Goal: Task Accomplishment & Management: Use online tool/utility

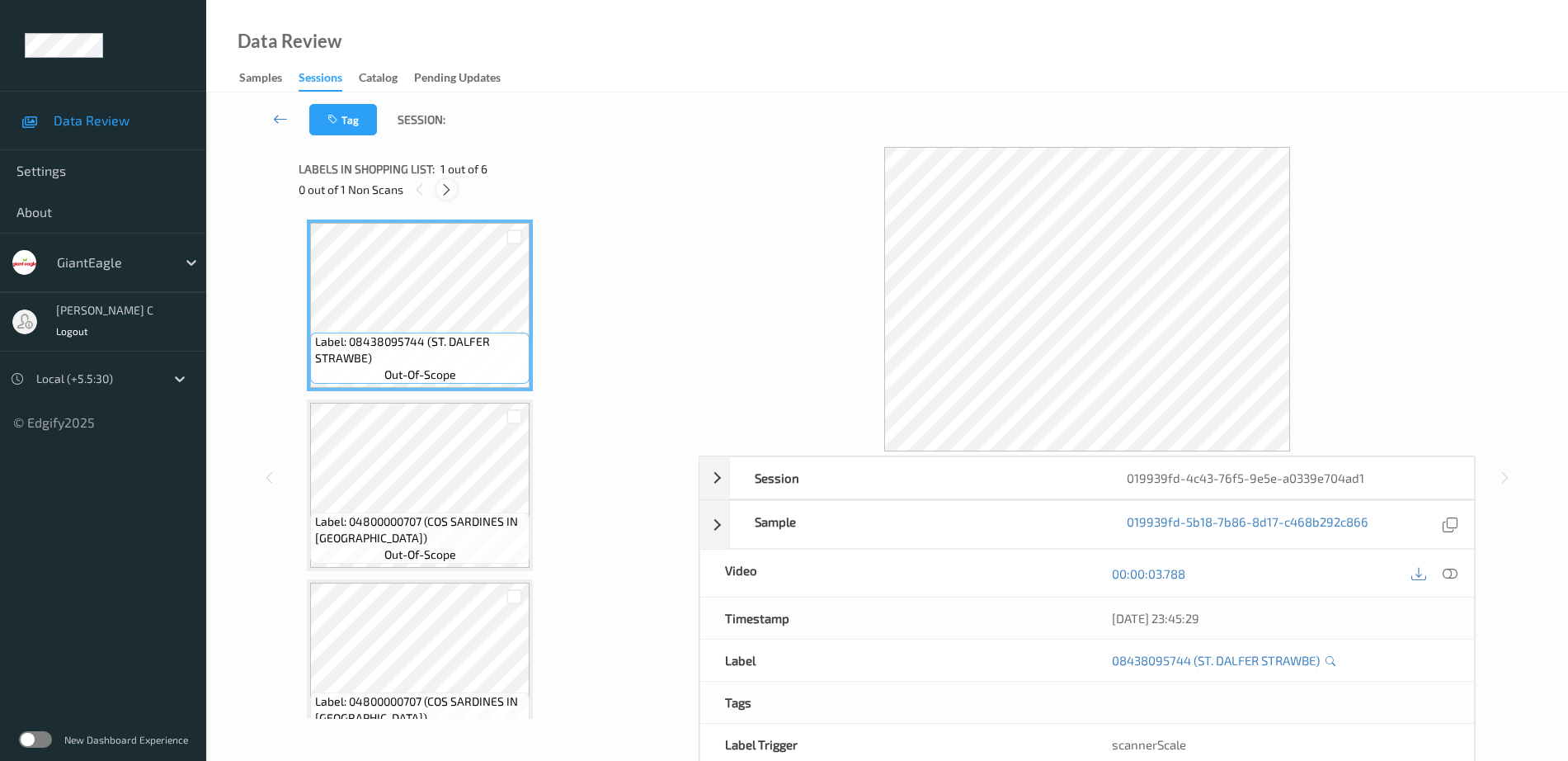
click at [451, 192] on icon at bounding box center [447, 189] width 14 height 14
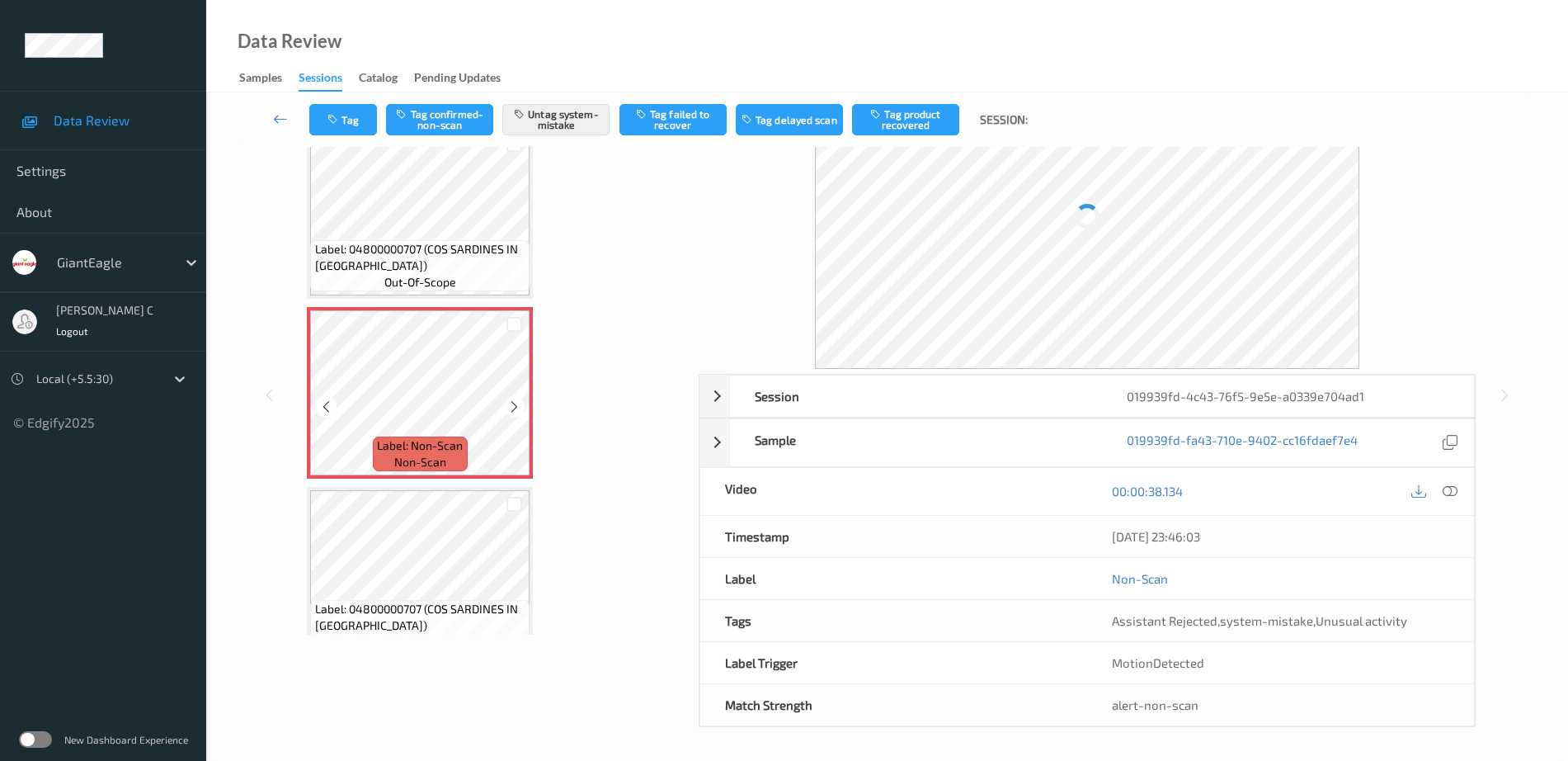
scroll to position [82, 0]
click at [512, 409] on icon at bounding box center [514, 409] width 14 height 14
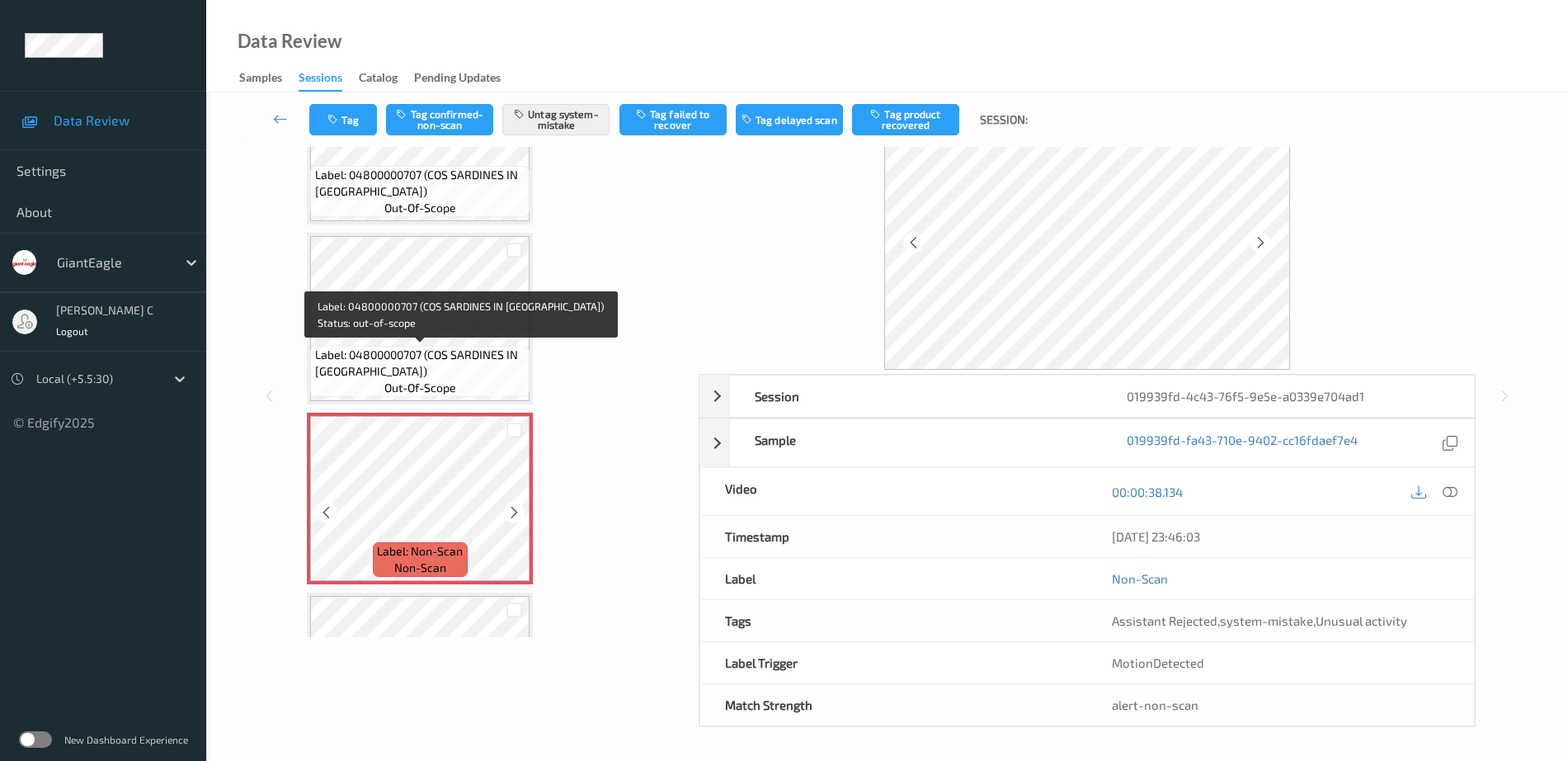
scroll to position [368, 0]
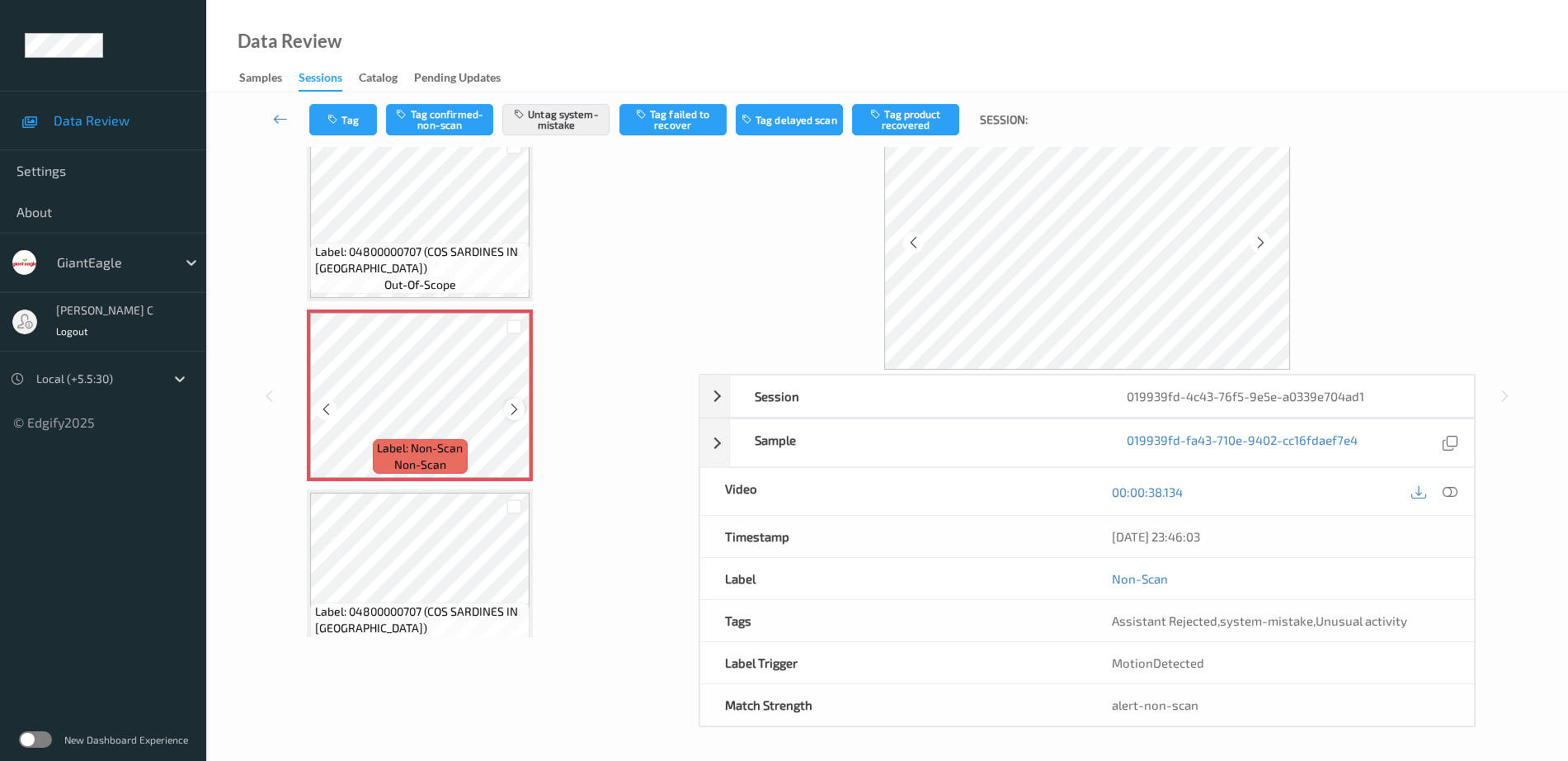
click at [507, 416] on icon at bounding box center [514, 409] width 14 height 14
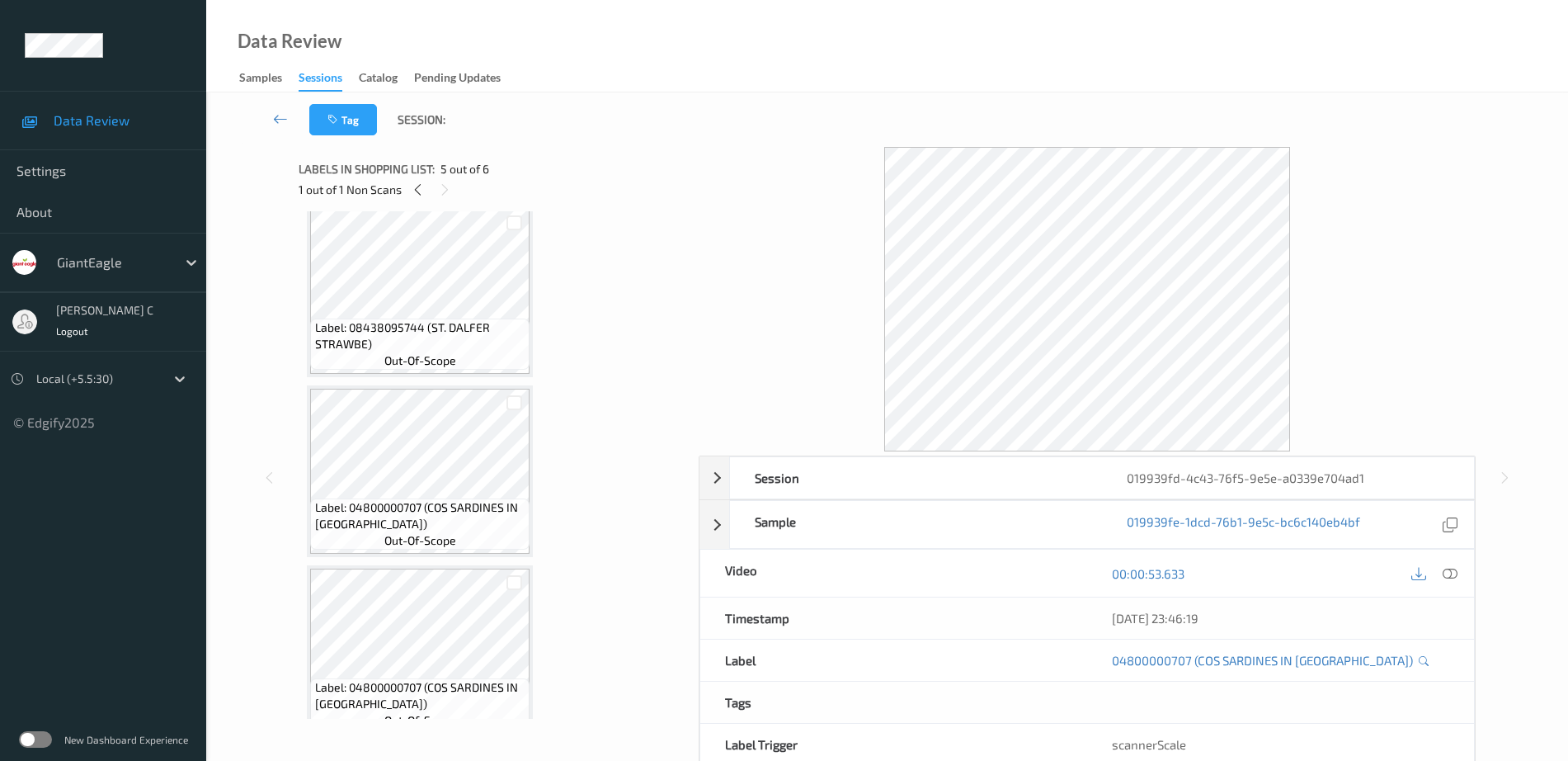
scroll to position [0, 0]
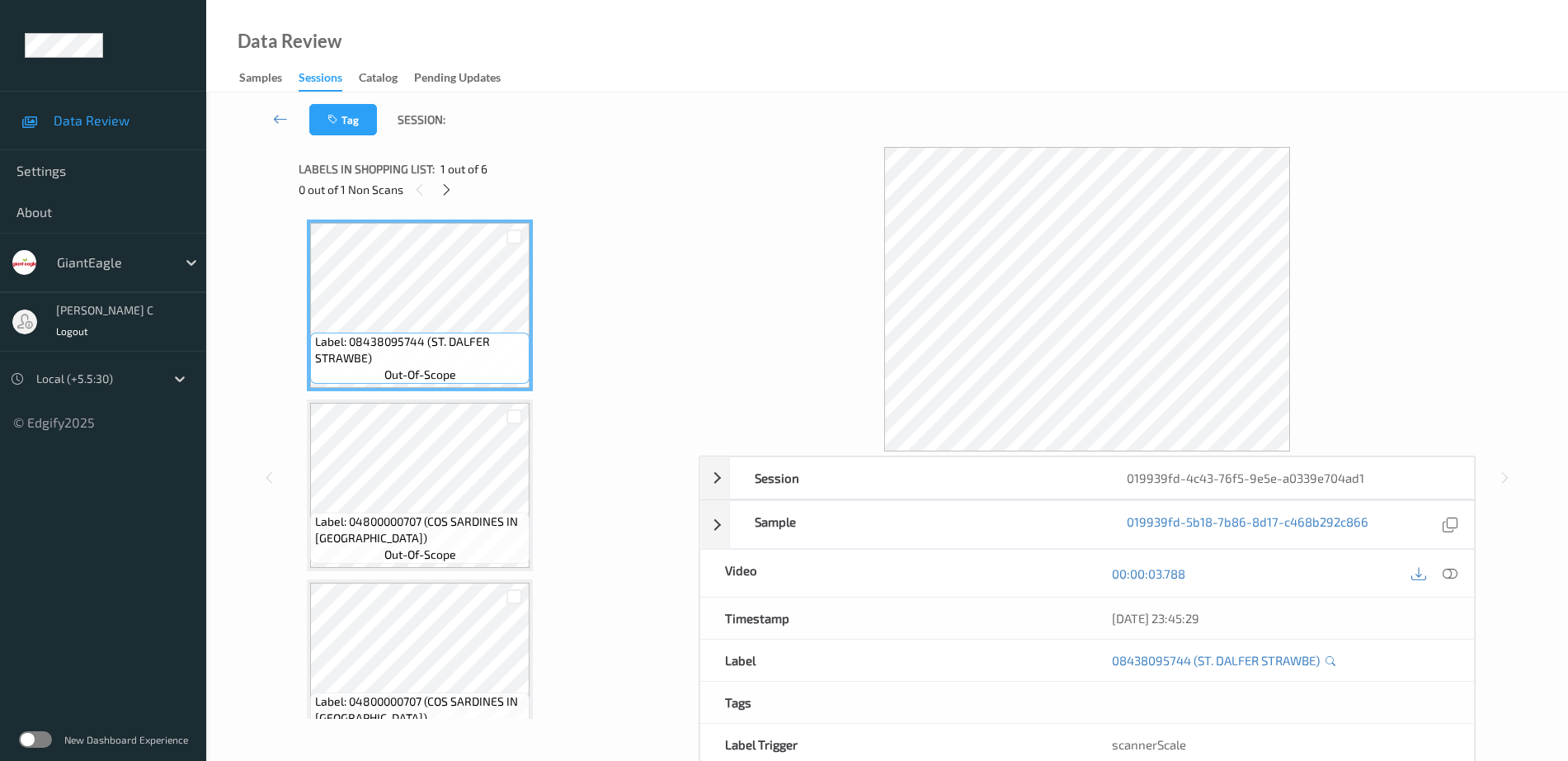
click at [1448, 572] on icon at bounding box center [1450, 573] width 14 height 14
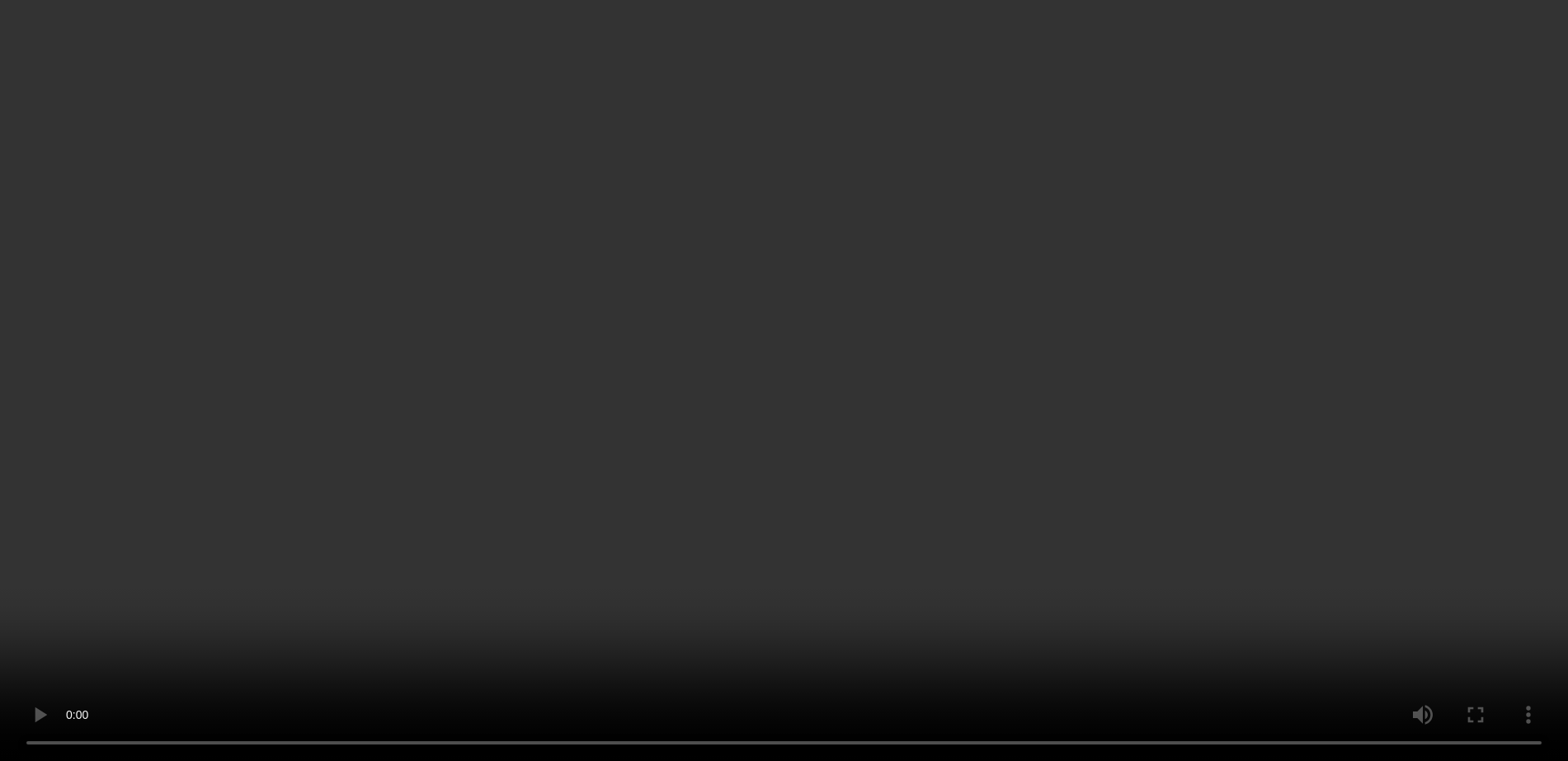
scroll to position [206, 0]
